Goal: Task Accomplishment & Management: Use online tool/utility

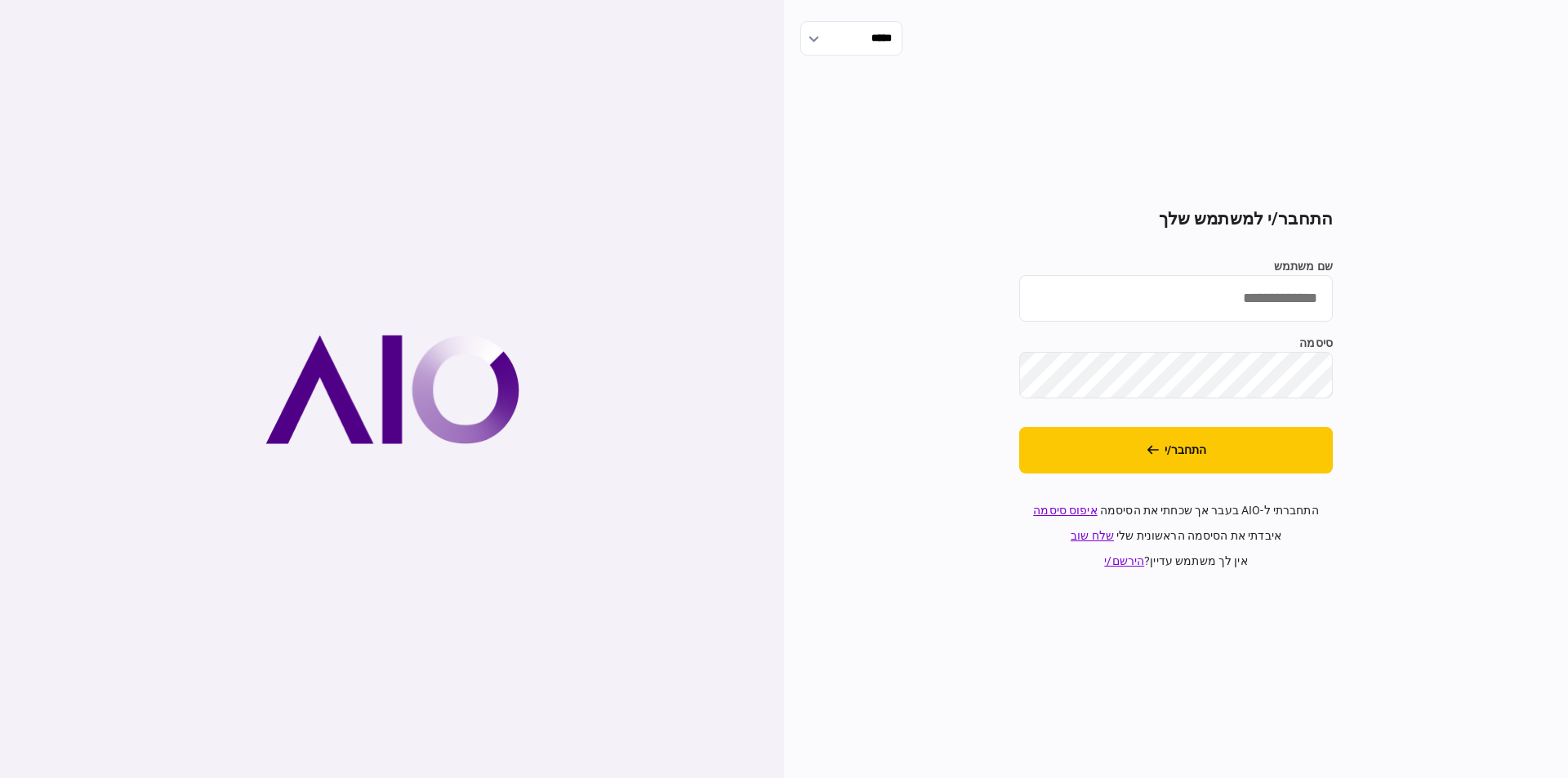
click at [1266, 316] on input "שם משתמש" at bounding box center [1175, 299] width 313 height 47
type input "**********"
click at [1316, 460] on button "התחבר/י" at bounding box center [1175, 451] width 313 height 47
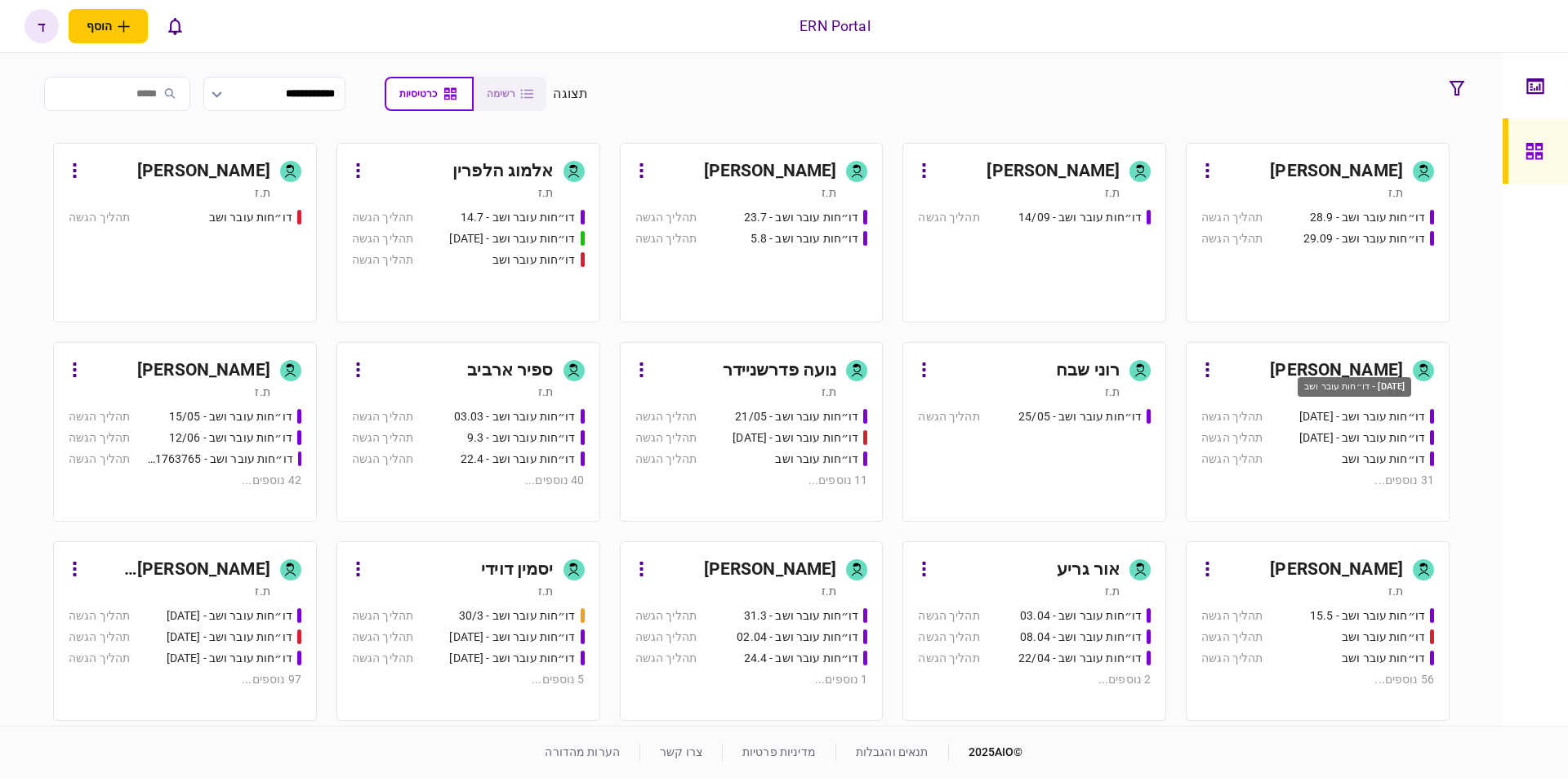
click at [1297, 376] on div "דו״חות עובר ושב - 25.06.25" at bounding box center [1354, 392] width 117 height 34
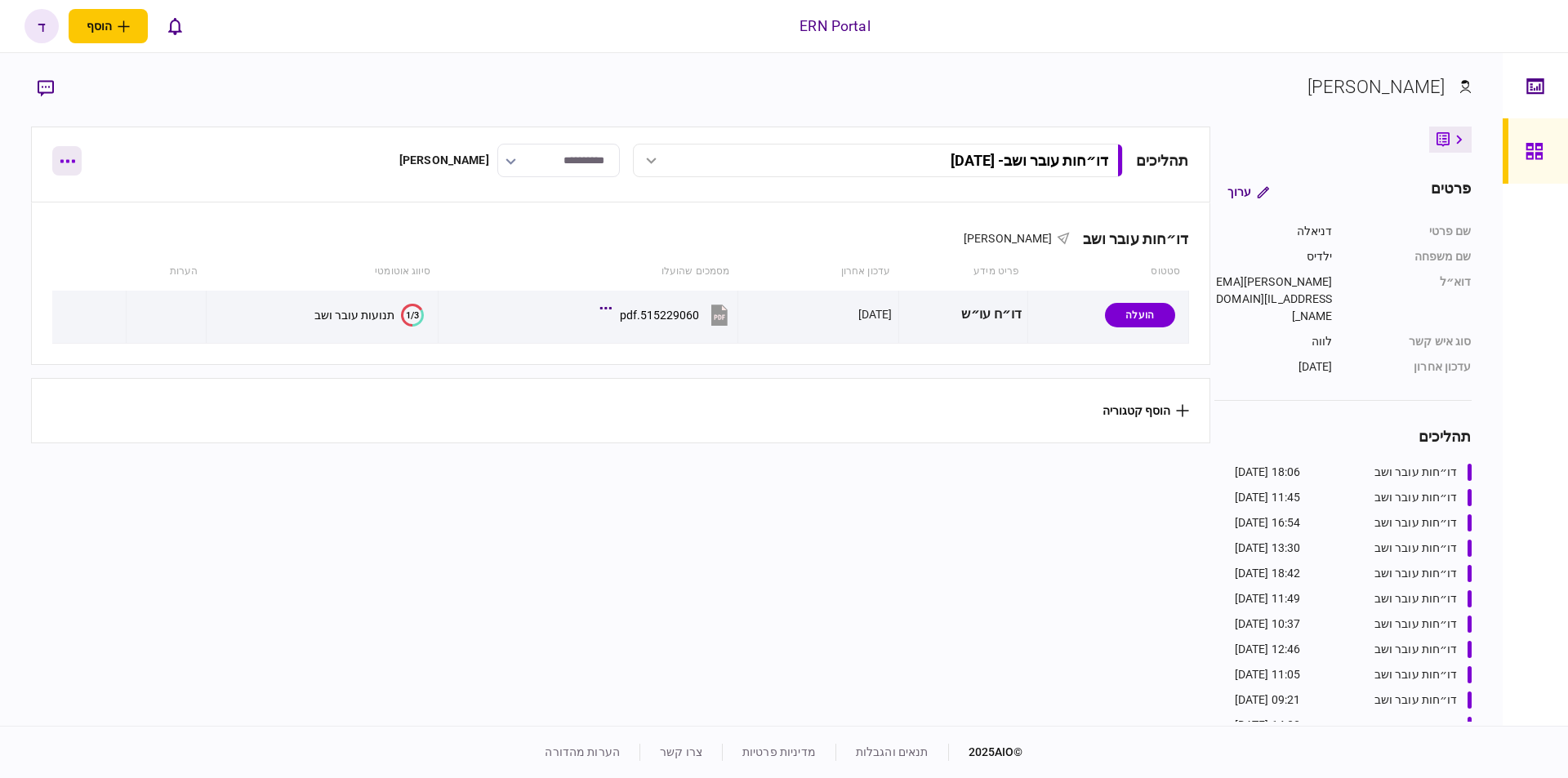
click at [54, 150] on button "button" at bounding box center [67, 161] width 29 height 29
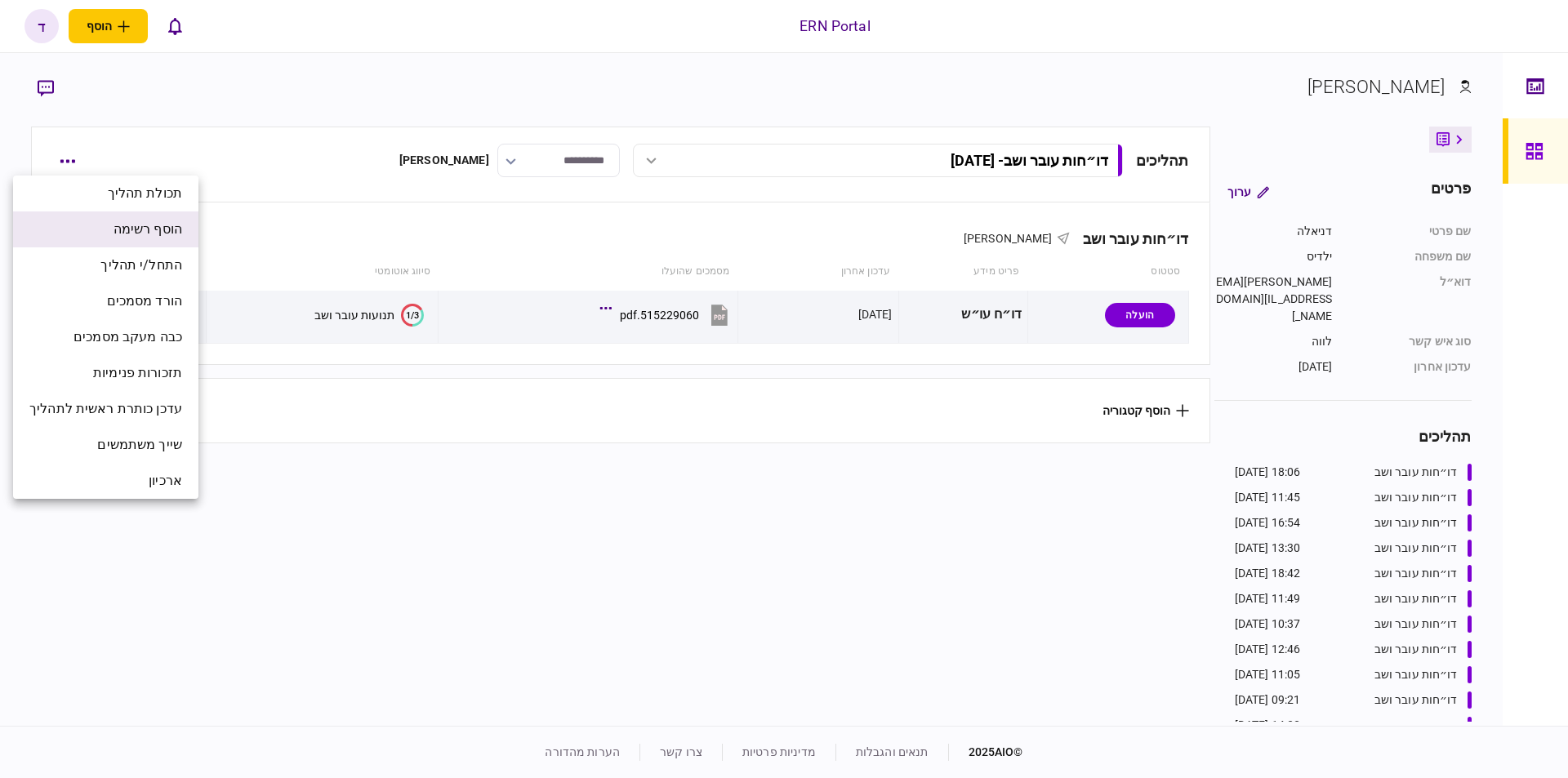
click at [157, 234] on span "הוסף רשימה" at bounding box center [147, 229] width 68 height 20
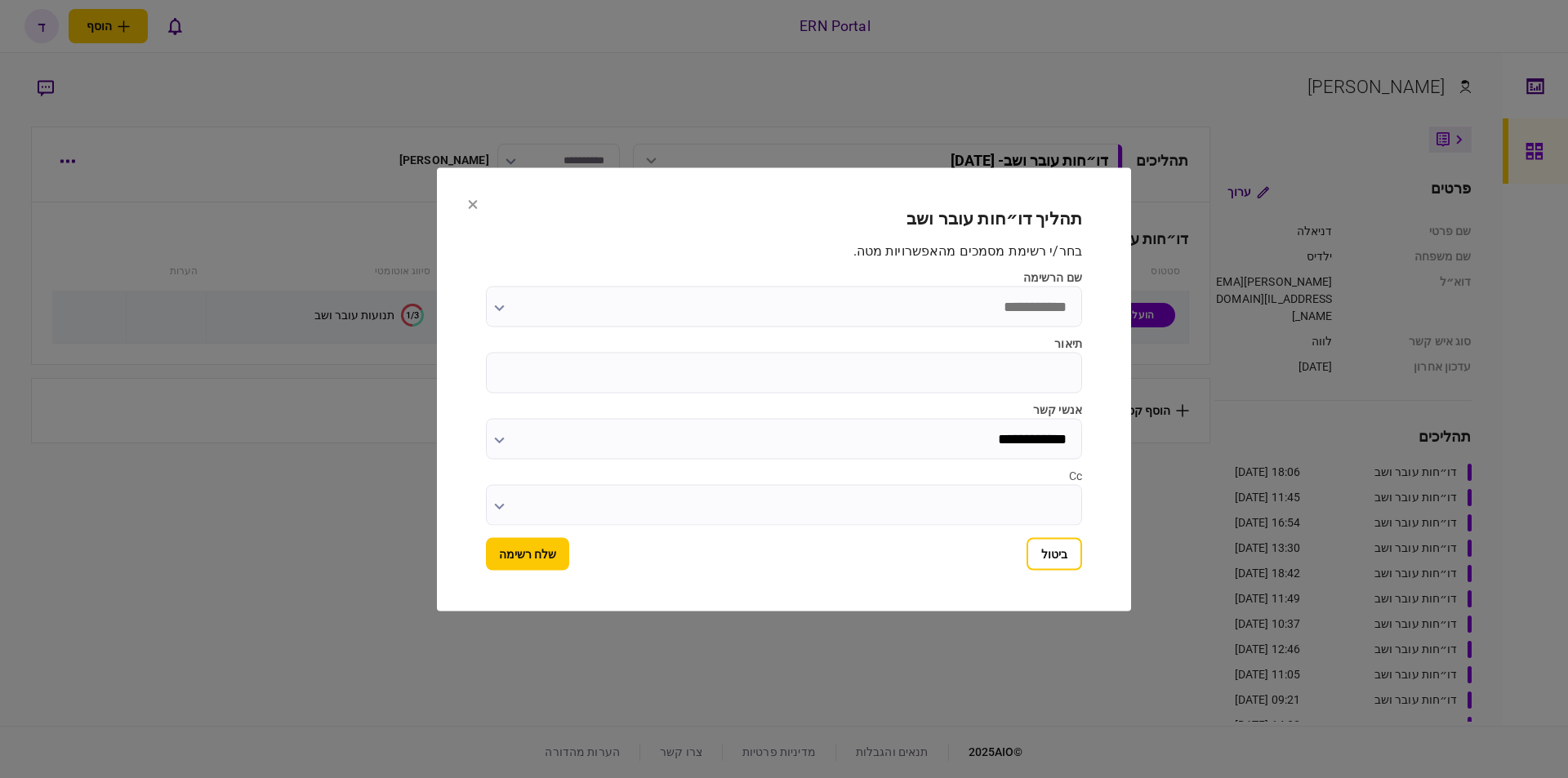
click at [462, 202] on section "**********" at bounding box center [784, 389] width 694 height 444
click at [473, 205] on icon at bounding box center [472, 204] width 9 height 9
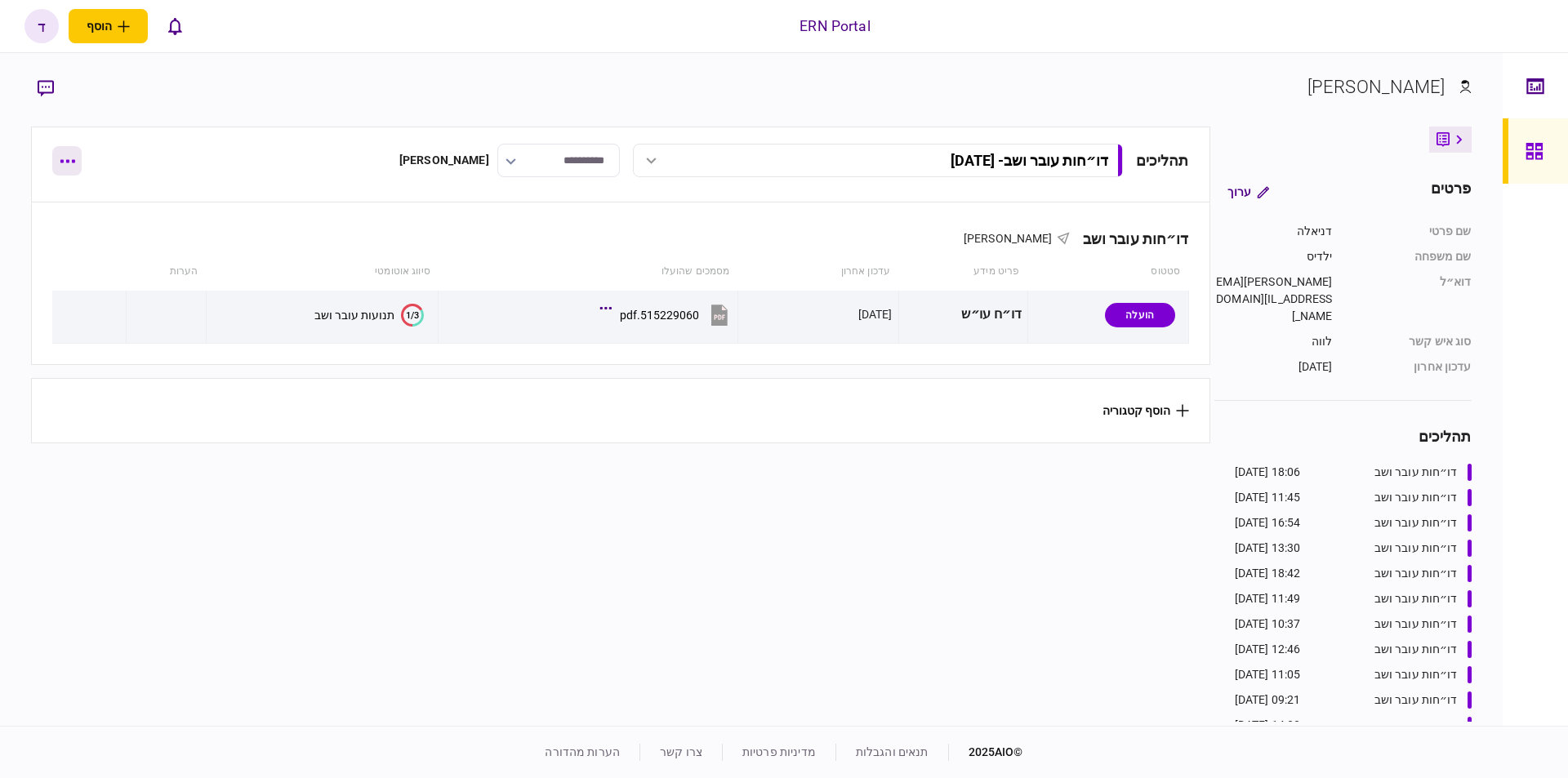
click at [73, 171] on button "button" at bounding box center [67, 161] width 29 height 29
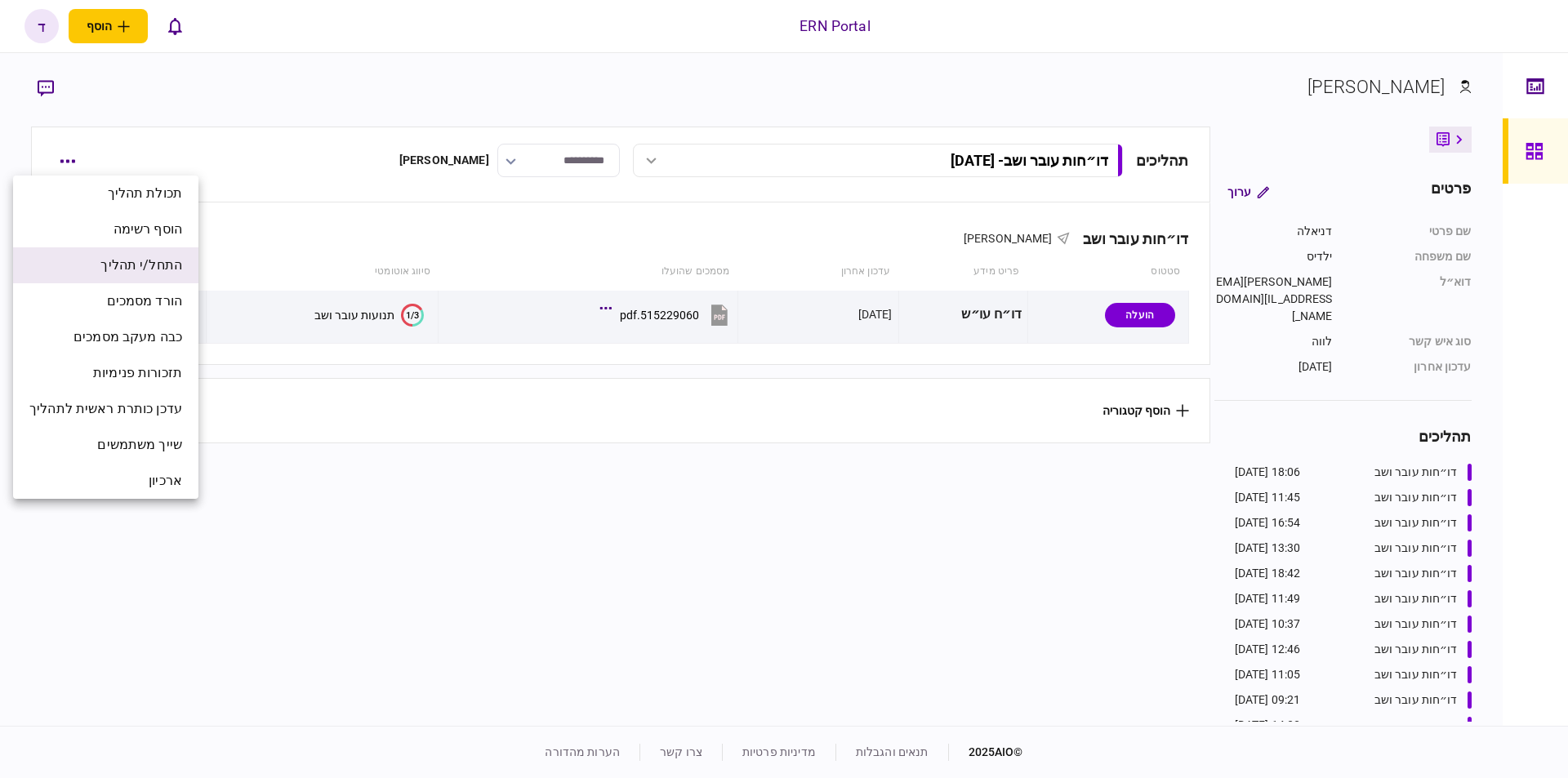
click at [151, 267] on span "התחל/י תהליך" at bounding box center [141, 265] width 82 height 20
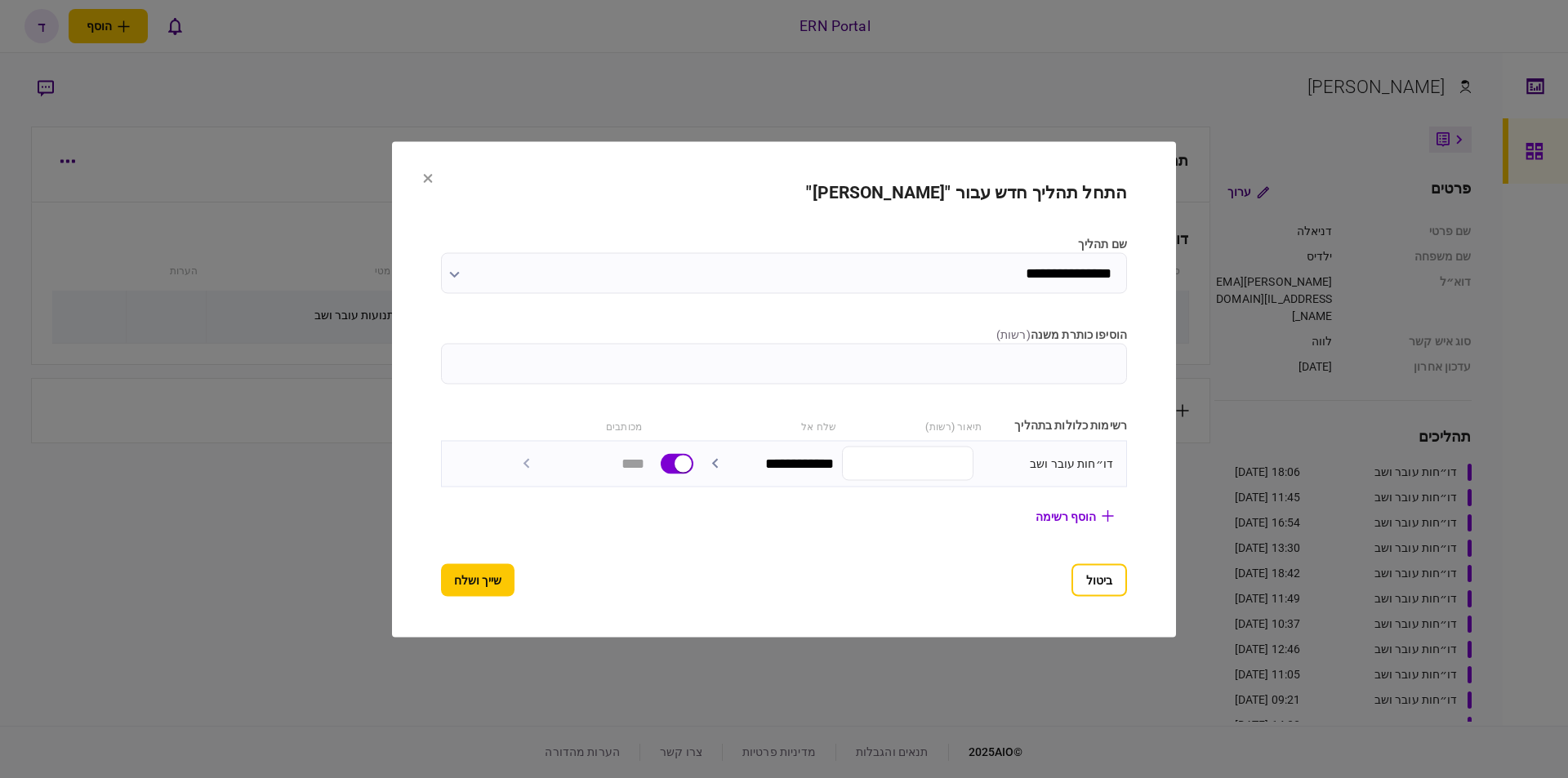
click at [1077, 358] on input "הוסיפו כותרת משנה ( רשות )" at bounding box center [784, 363] width 686 height 41
type input "********"
click at [457, 584] on button "שייך ושלח" at bounding box center [477, 580] width 73 height 33
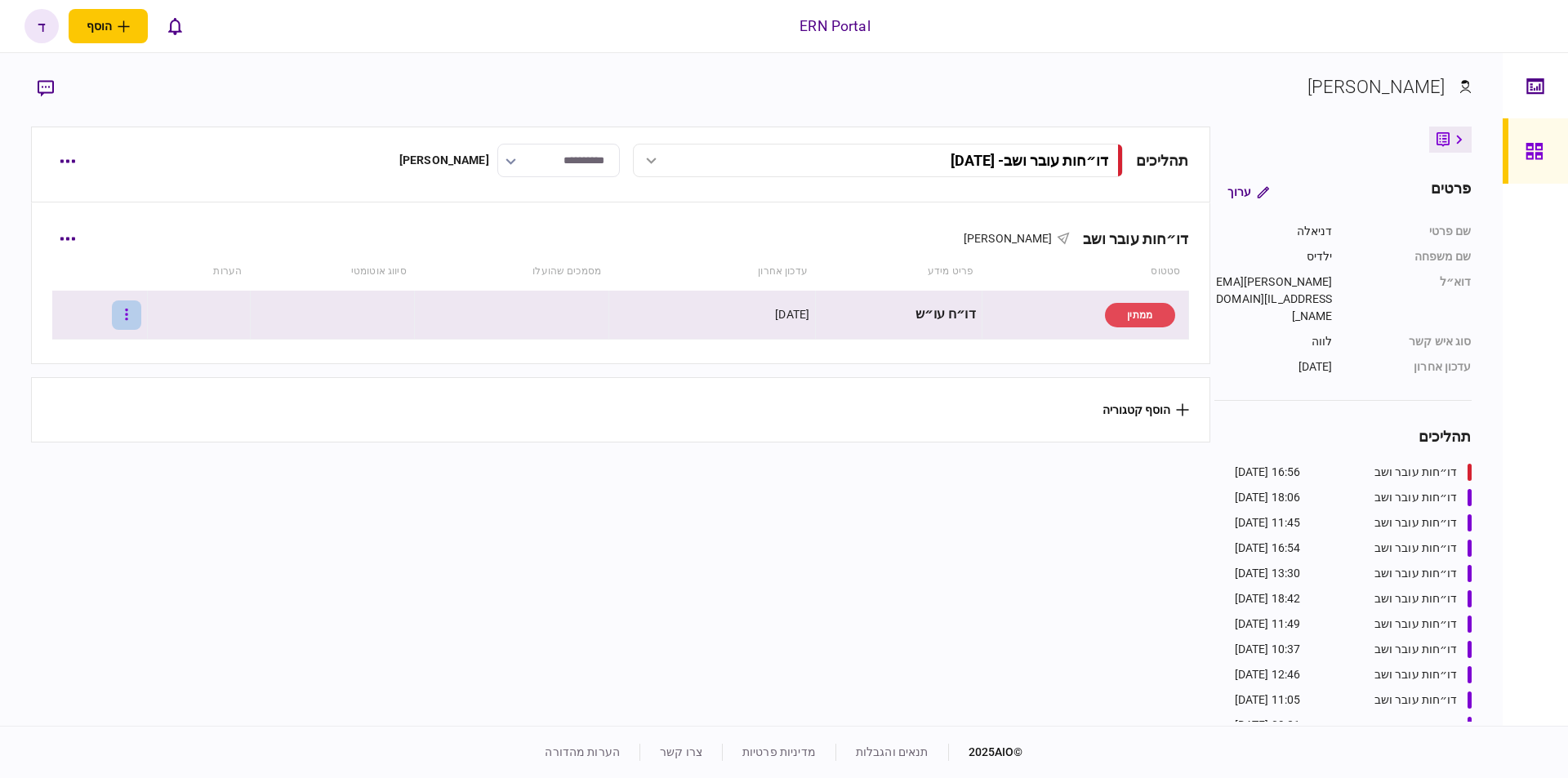
click at [137, 316] on button "button" at bounding box center [127, 315] width 29 height 29
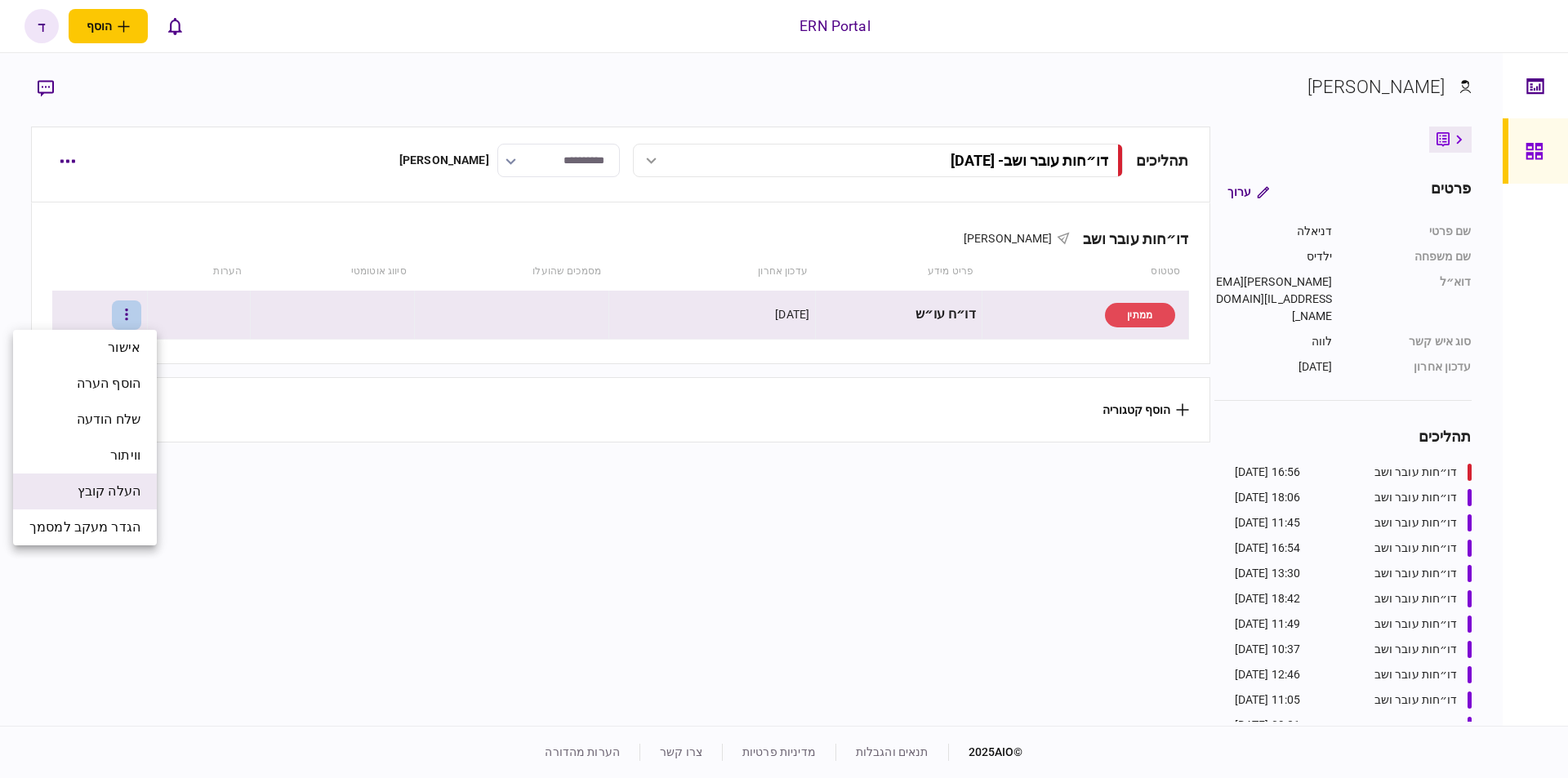
click at [131, 496] on span "העלה קובץ" at bounding box center [109, 491] width 63 height 20
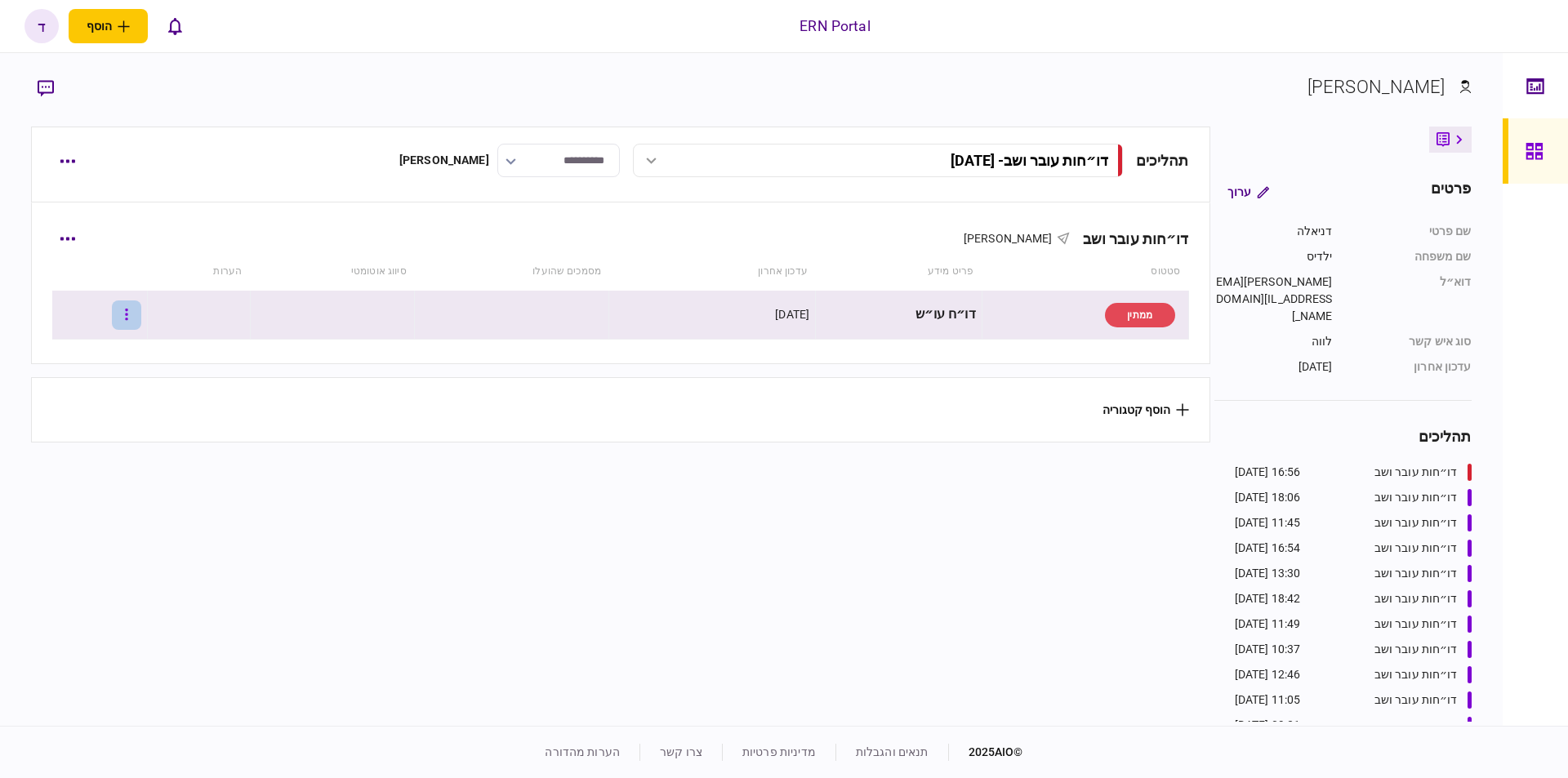
click at [142, 319] on button "button" at bounding box center [127, 315] width 29 height 29
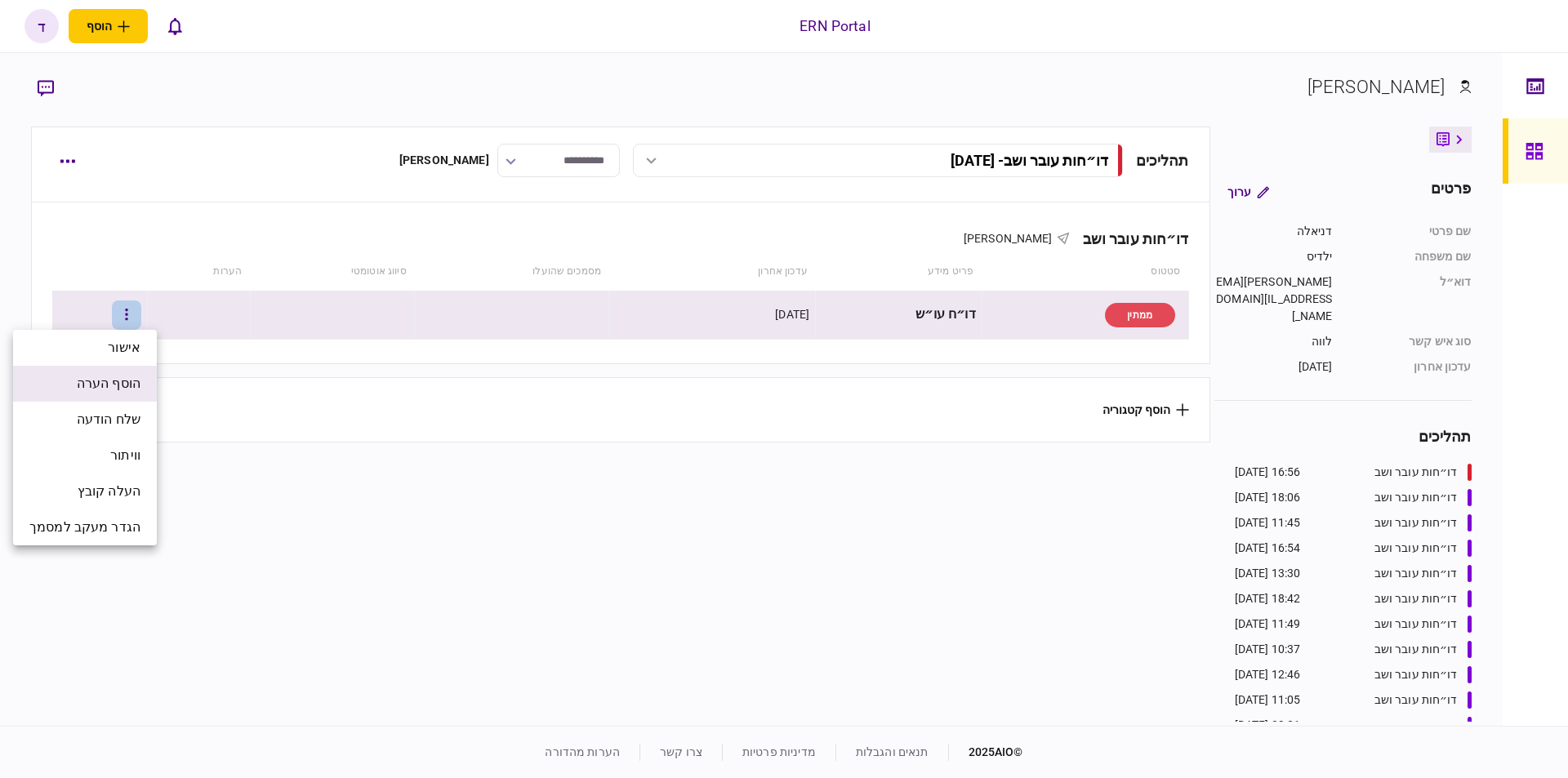
click at [140, 384] on span "הוסף הערה" at bounding box center [109, 383] width 64 height 20
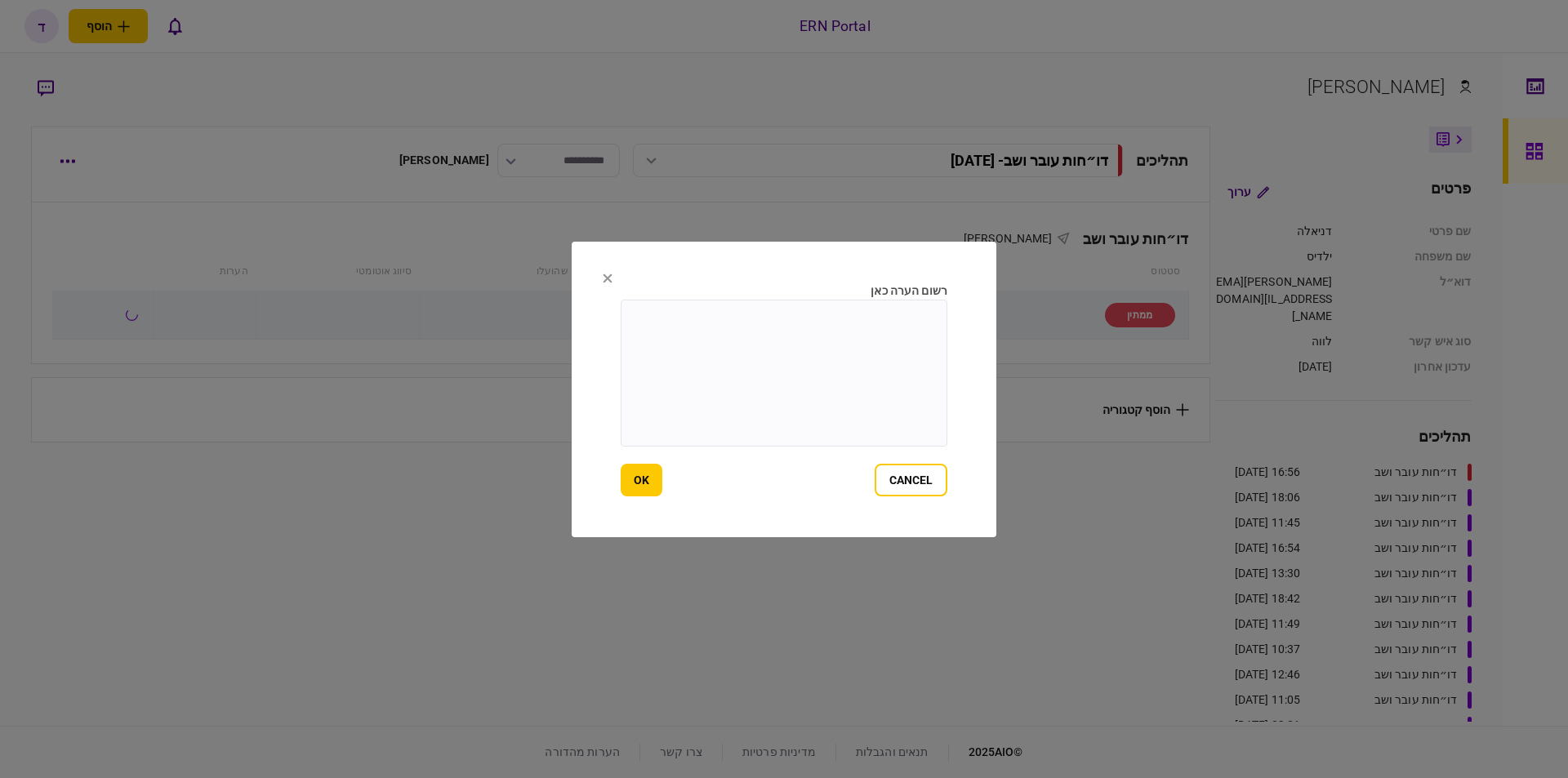
click at [599, 277] on section "רשום הערה כאן cancel ok" at bounding box center [784, 389] width 425 height 295
click at [608, 273] on button at bounding box center [607, 279] width 9 height 13
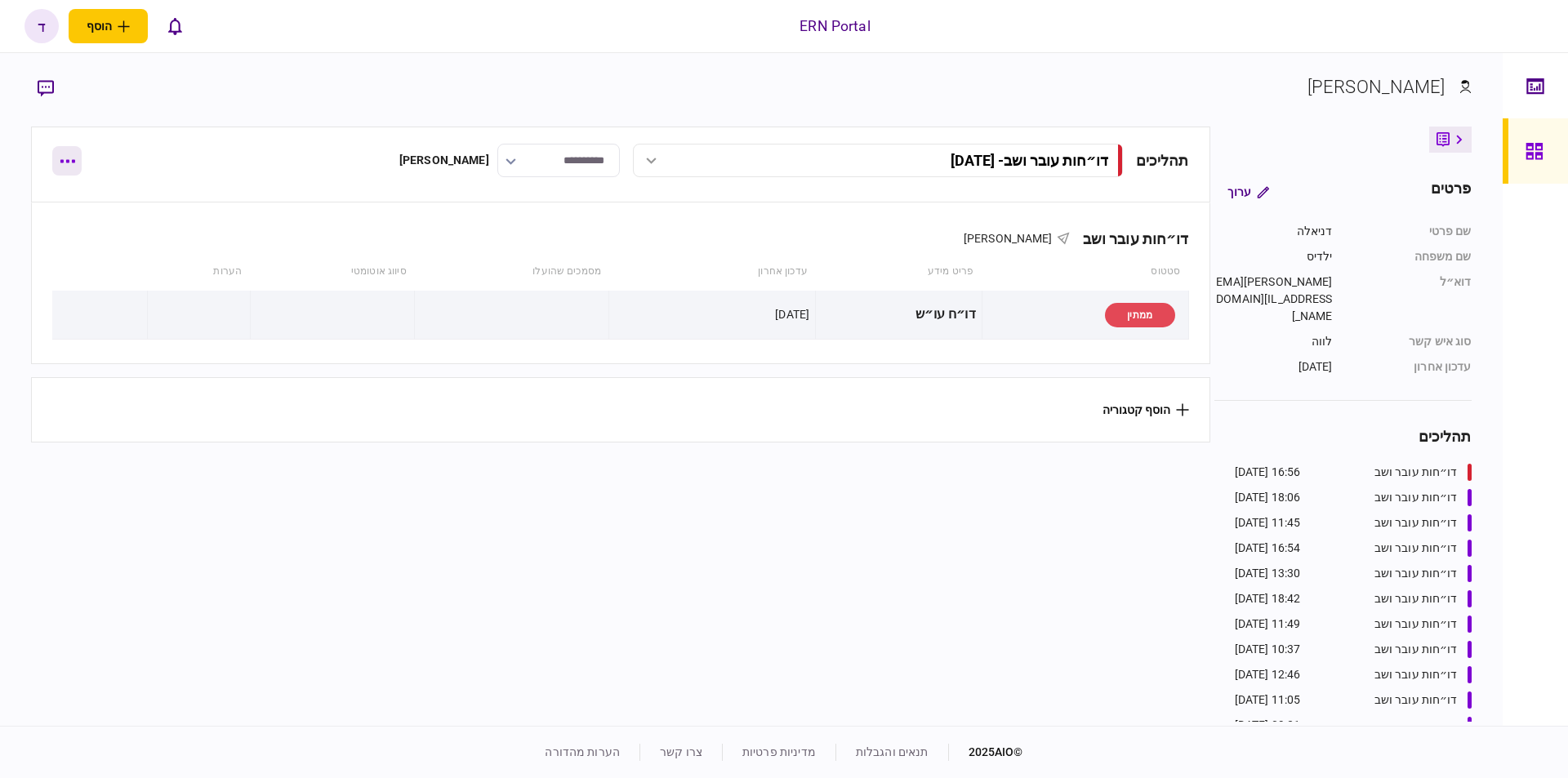
click at [77, 163] on button "button" at bounding box center [67, 161] width 29 height 29
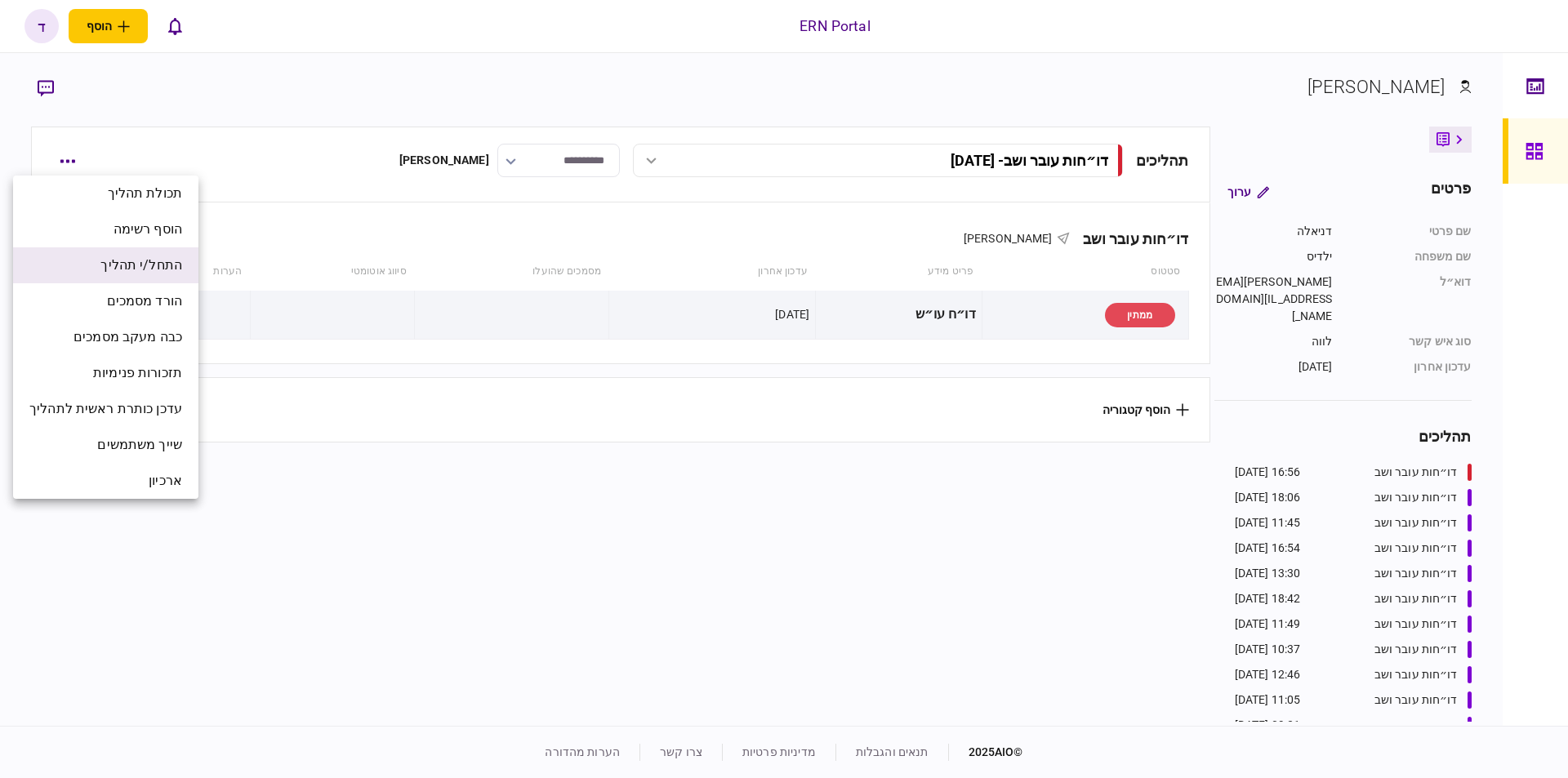
click at [160, 269] on span "התחל/י תהליך" at bounding box center [141, 265] width 82 height 20
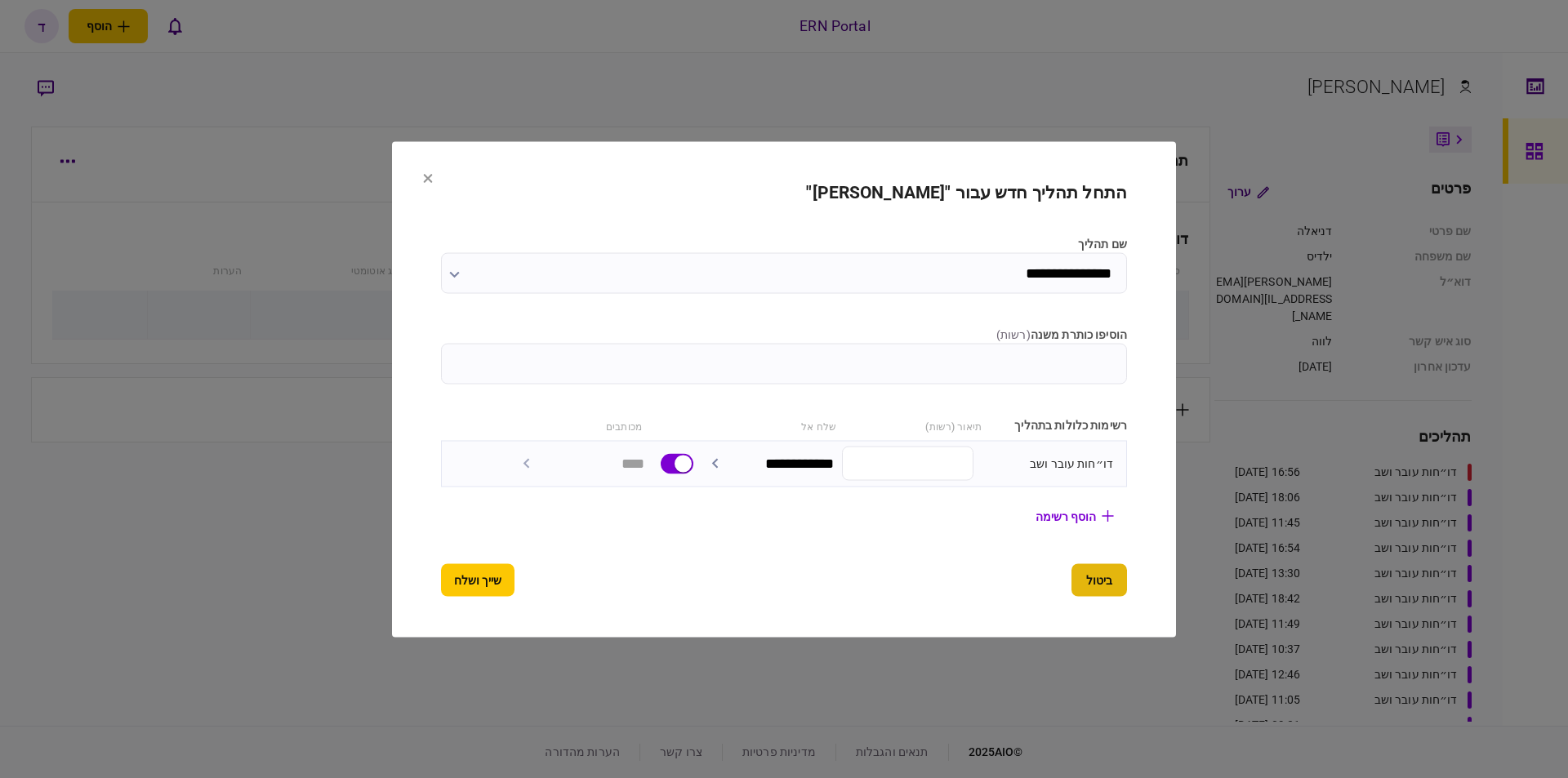
click at [1119, 578] on button "ביטול" at bounding box center [1099, 580] width 55 height 33
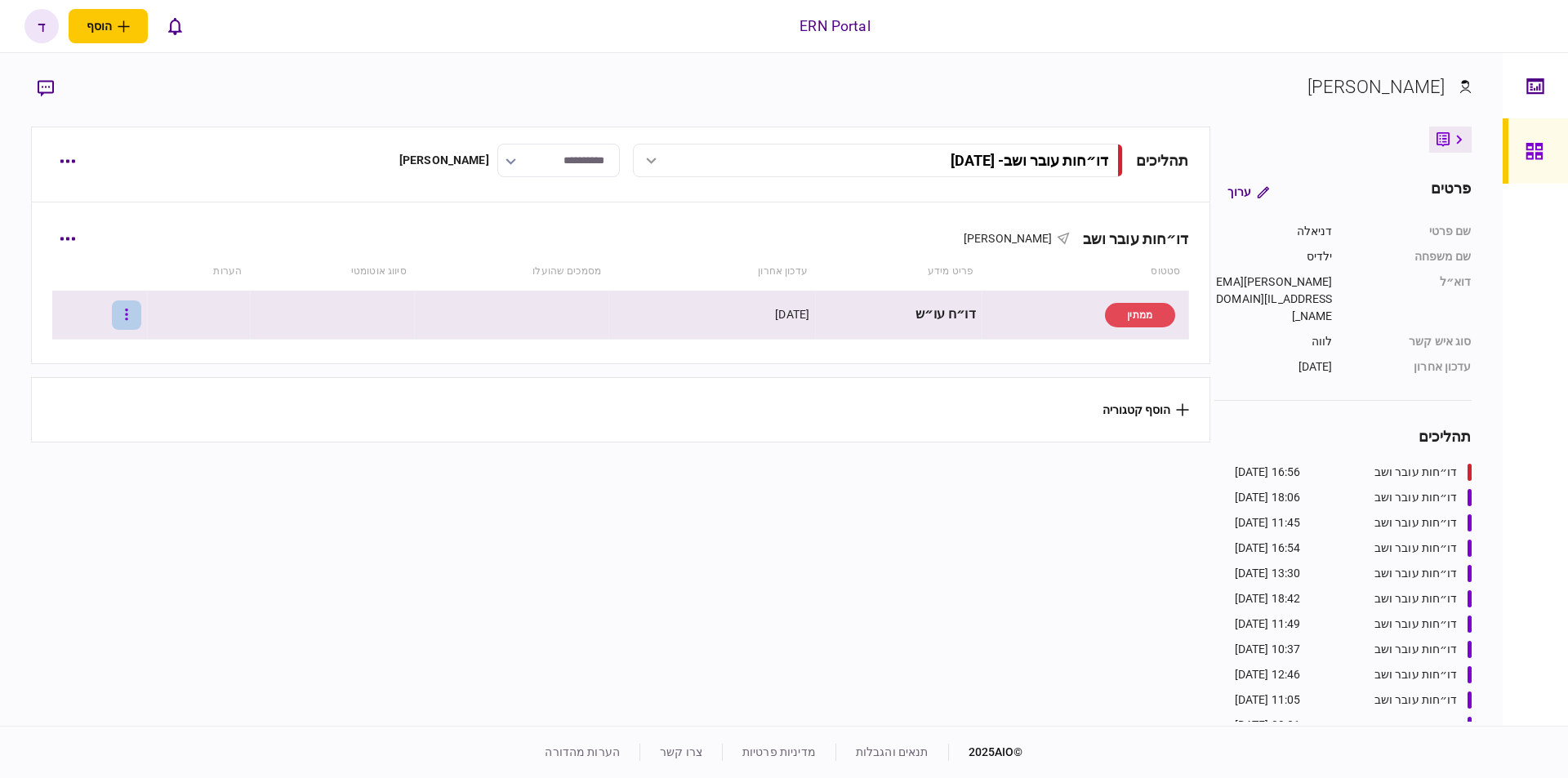
click at [136, 310] on button "button" at bounding box center [127, 315] width 29 height 29
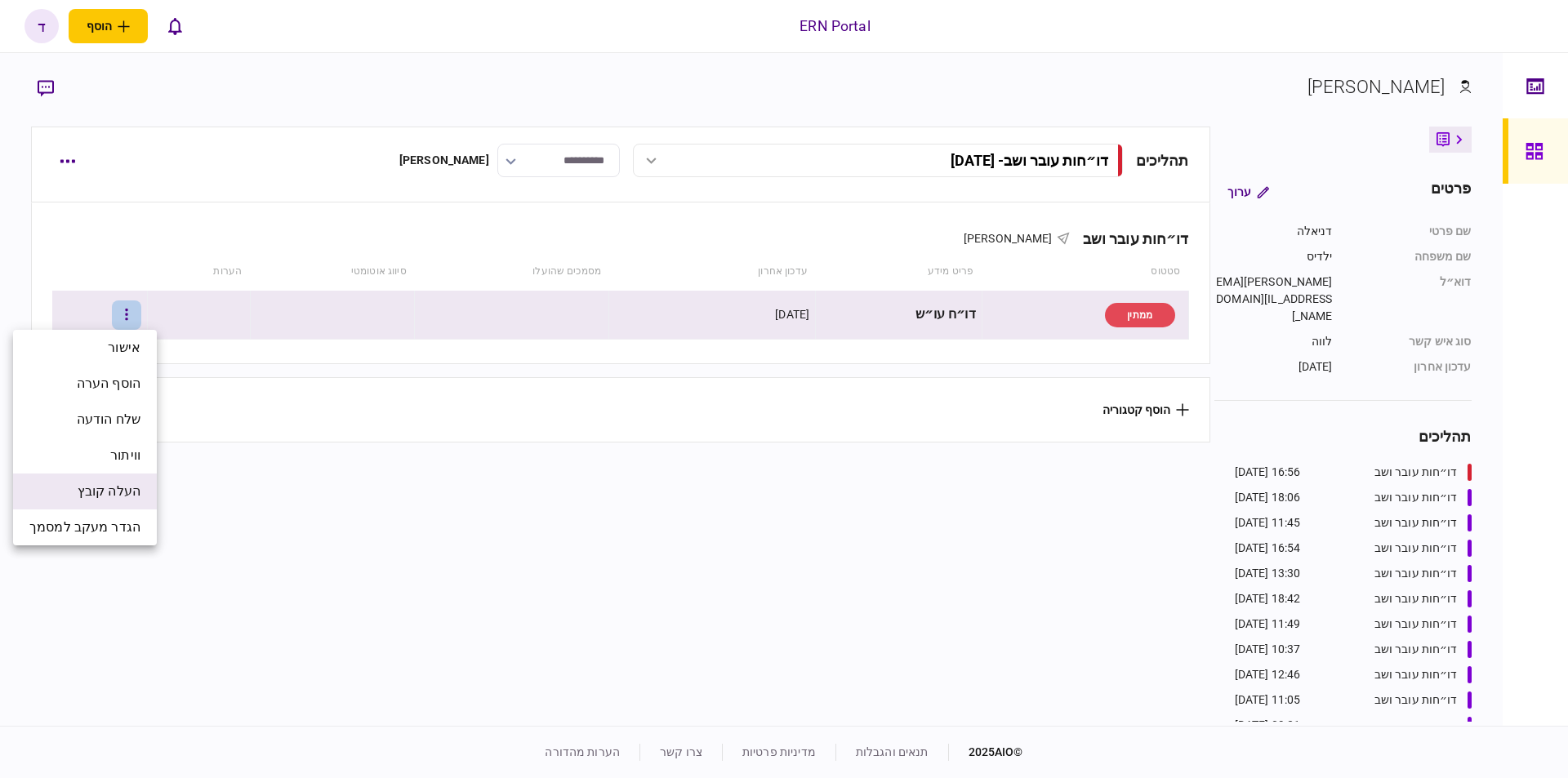
click at [128, 491] on span "העלה קובץ" at bounding box center [109, 491] width 63 height 20
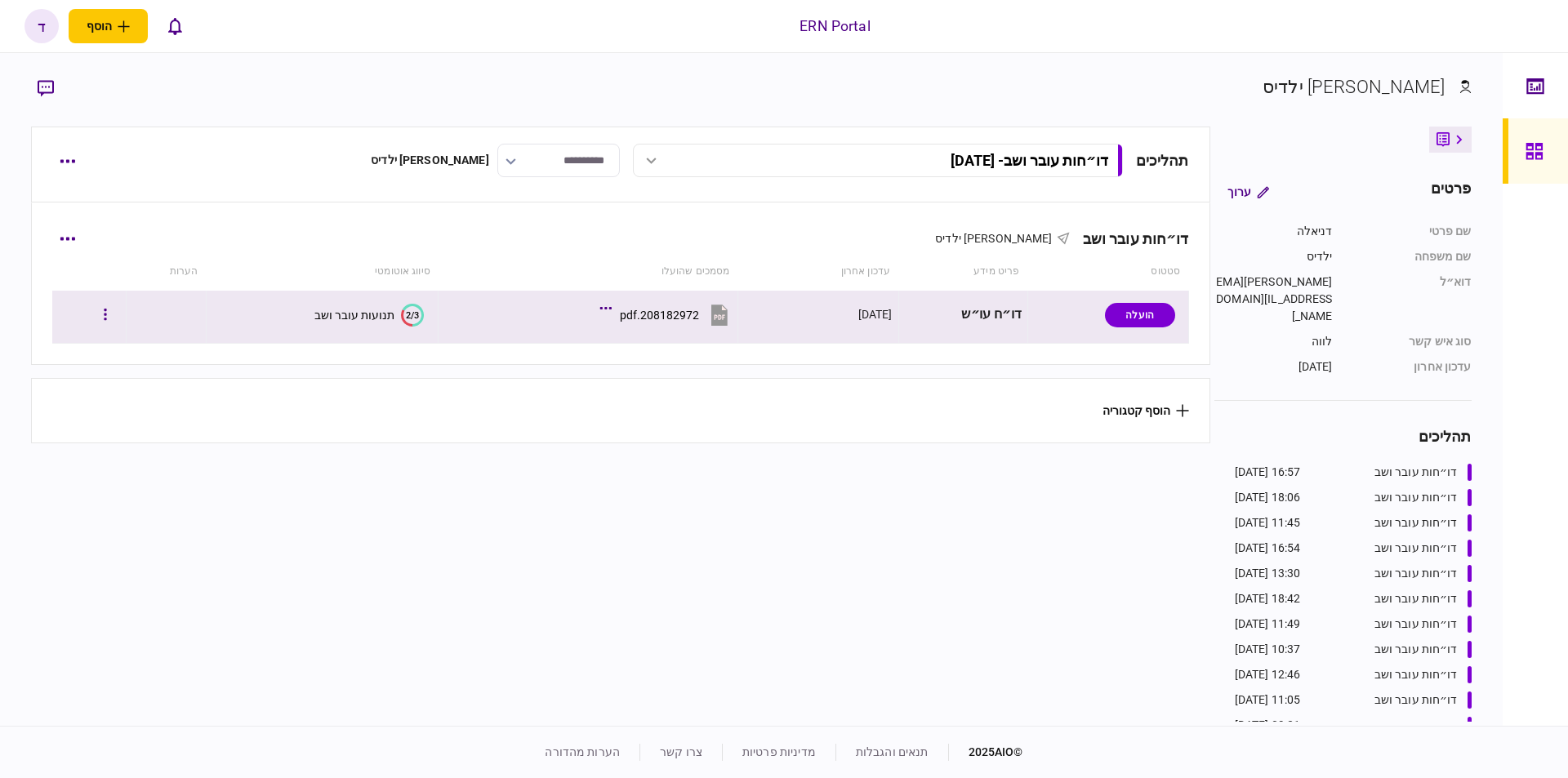
click at [155, 312] on td at bounding box center [167, 317] width 80 height 53
click at [369, 313] on div "תנועות עובר ושב" at bounding box center [354, 315] width 80 height 13
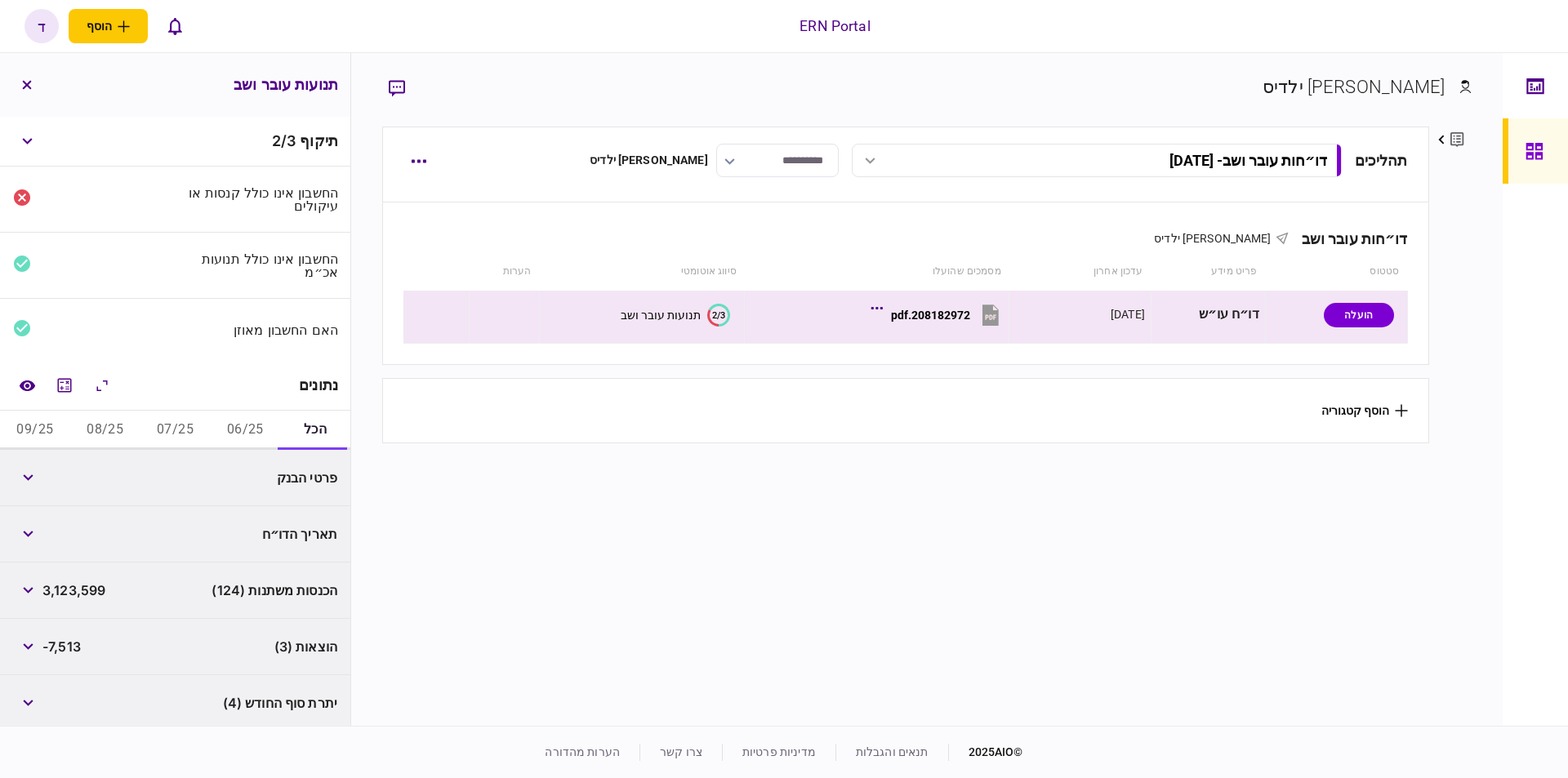
click at [237, 424] on button "06/25" at bounding box center [244, 430] width 70 height 39
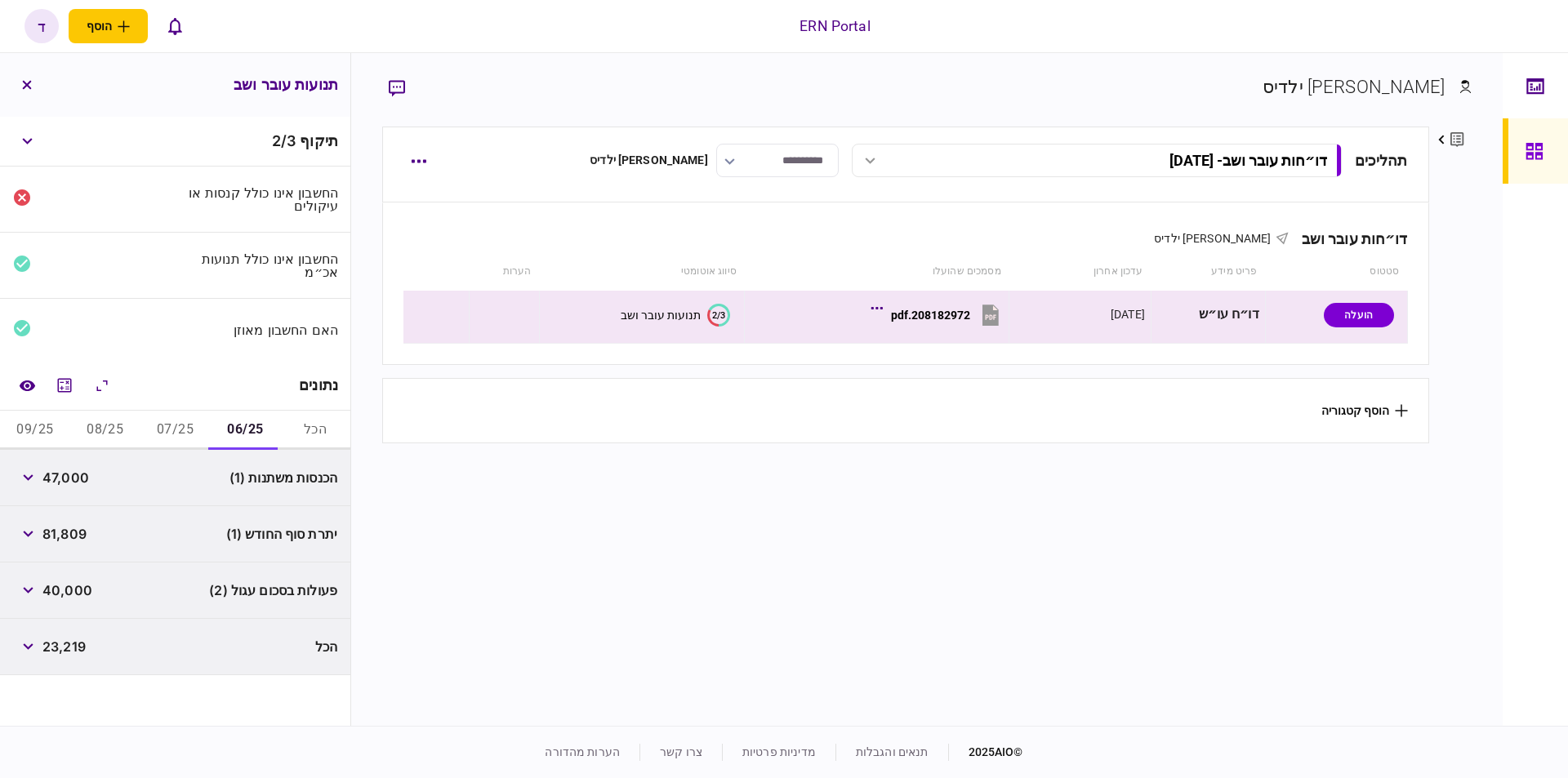
click at [157, 436] on button "07/25" at bounding box center [175, 430] width 70 height 39
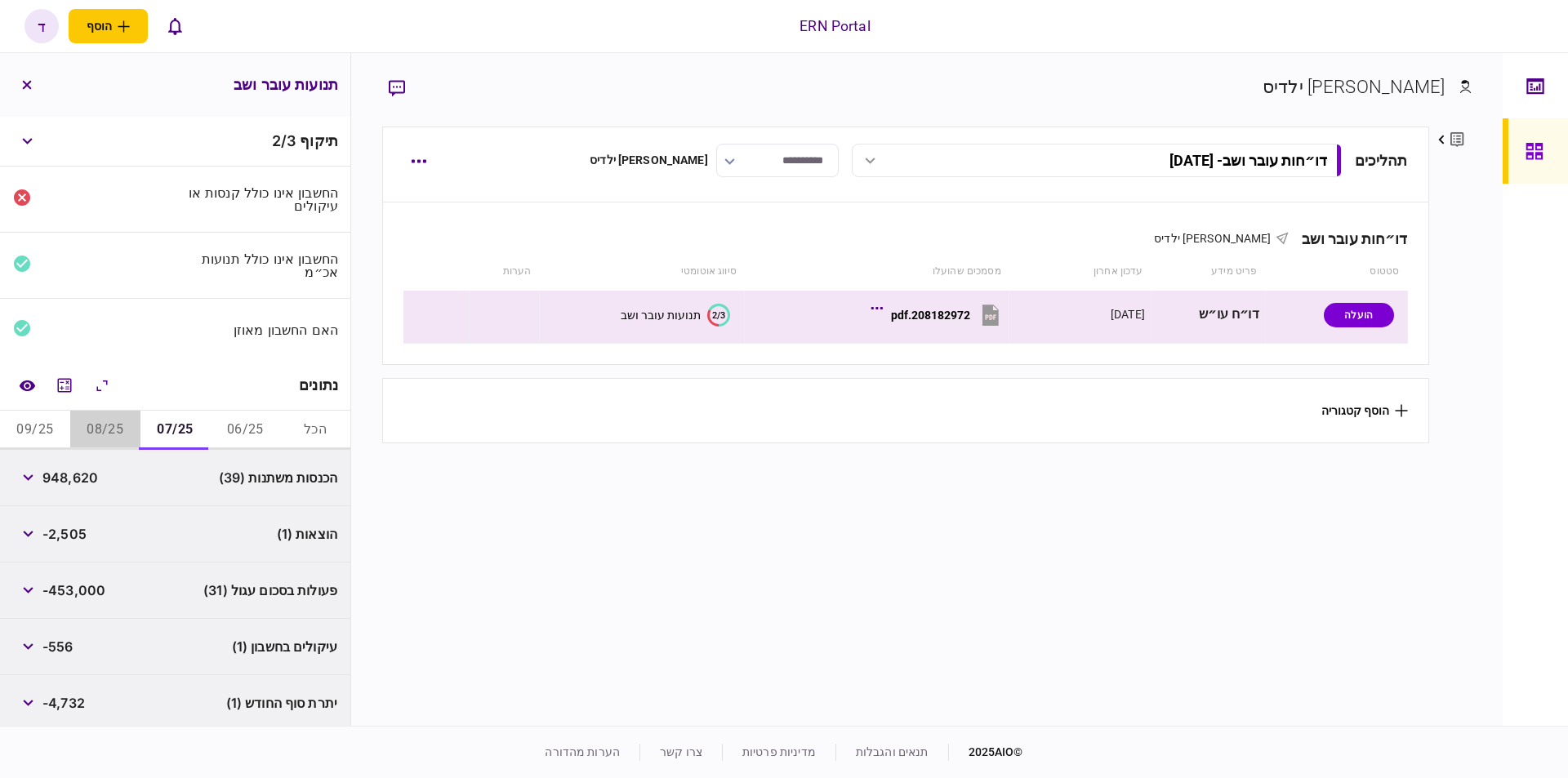
click at [108, 419] on button "08/25" at bounding box center [104, 430] width 70 height 39
click at [33, 432] on button "09/25" at bounding box center [35, 430] width 70 height 39
